Goal: Book appointment/travel/reservation

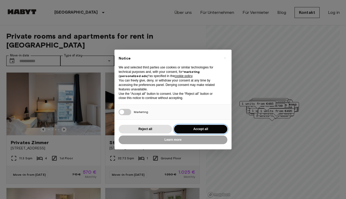
click at [201, 128] on button "Accept all" at bounding box center [200, 129] width 53 height 9
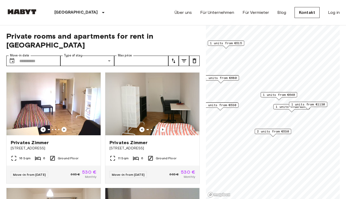
drag, startPoint x: 291, startPoint y: 109, endPoint x: 253, endPoint y: 79, distance: 48.6
click at [263, 92] on span "1 units from €640" at bounding box center [279, 94] width 32 height 5
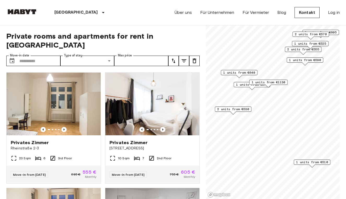
click at [236, 110] on span "2 units from €530" at bounding box center [233, 109] width 32 height 5
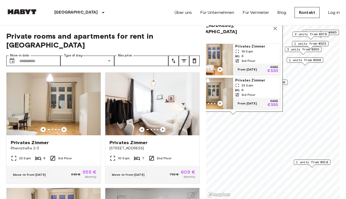
click at [223, 90] on img "Map marker" at bounding box center [209, 93] width 47 height 31
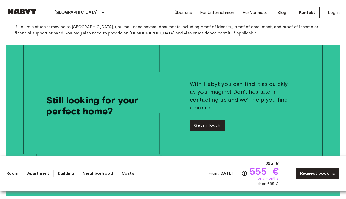
scroll to position [865, 0]
